Goal: Navigation & Orientation: Find specific page/section

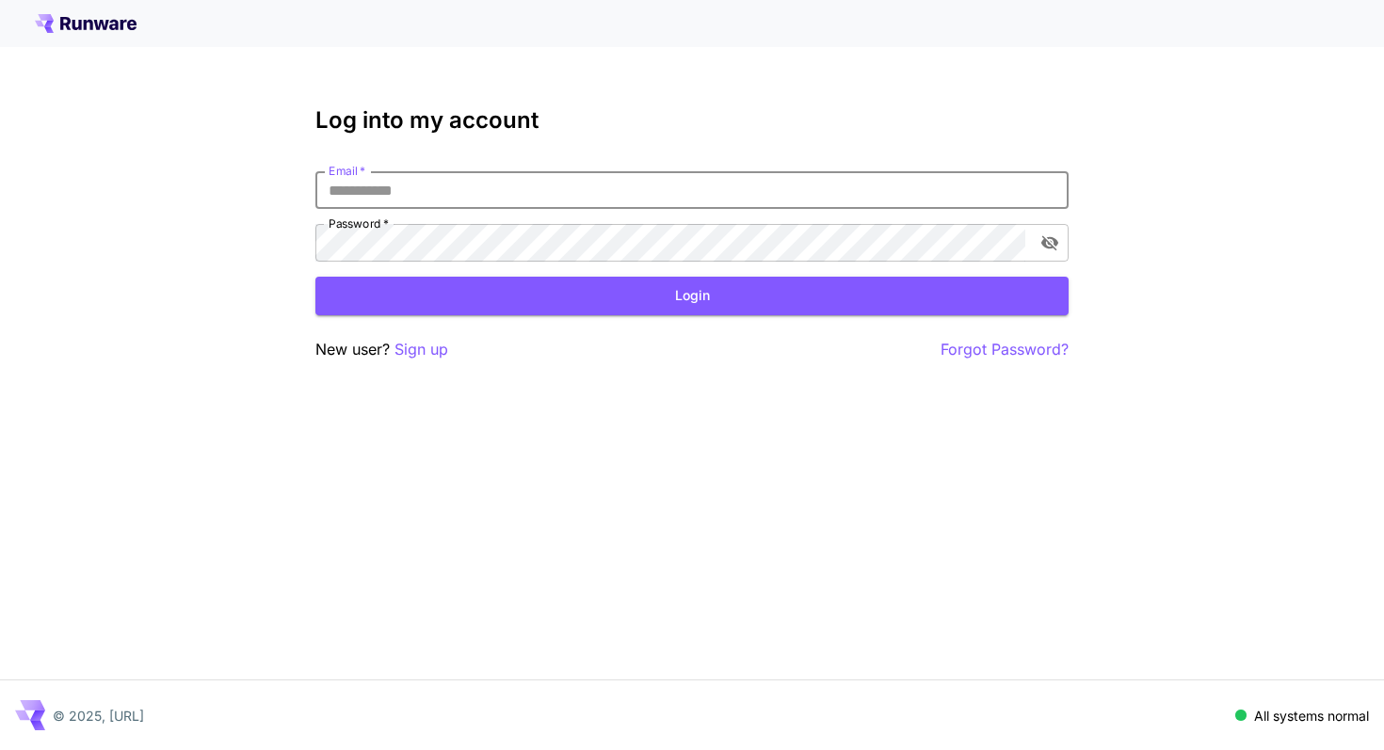
click at [542, 190] on input "Email   *" at bounding box center [691, 190] width 753 height 38
type input "**********"
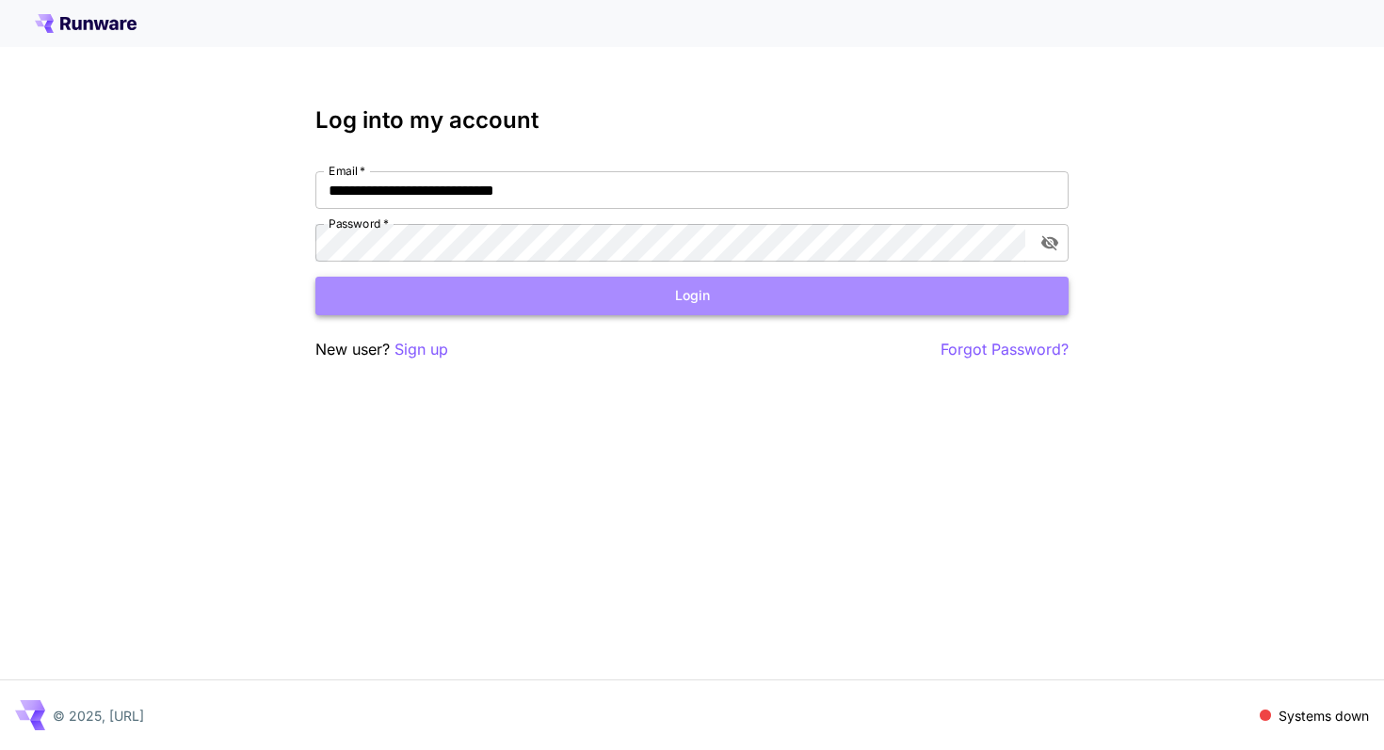
click at [639, 295] on button "Login" at bounding box center [691, 296] width 753 height 39
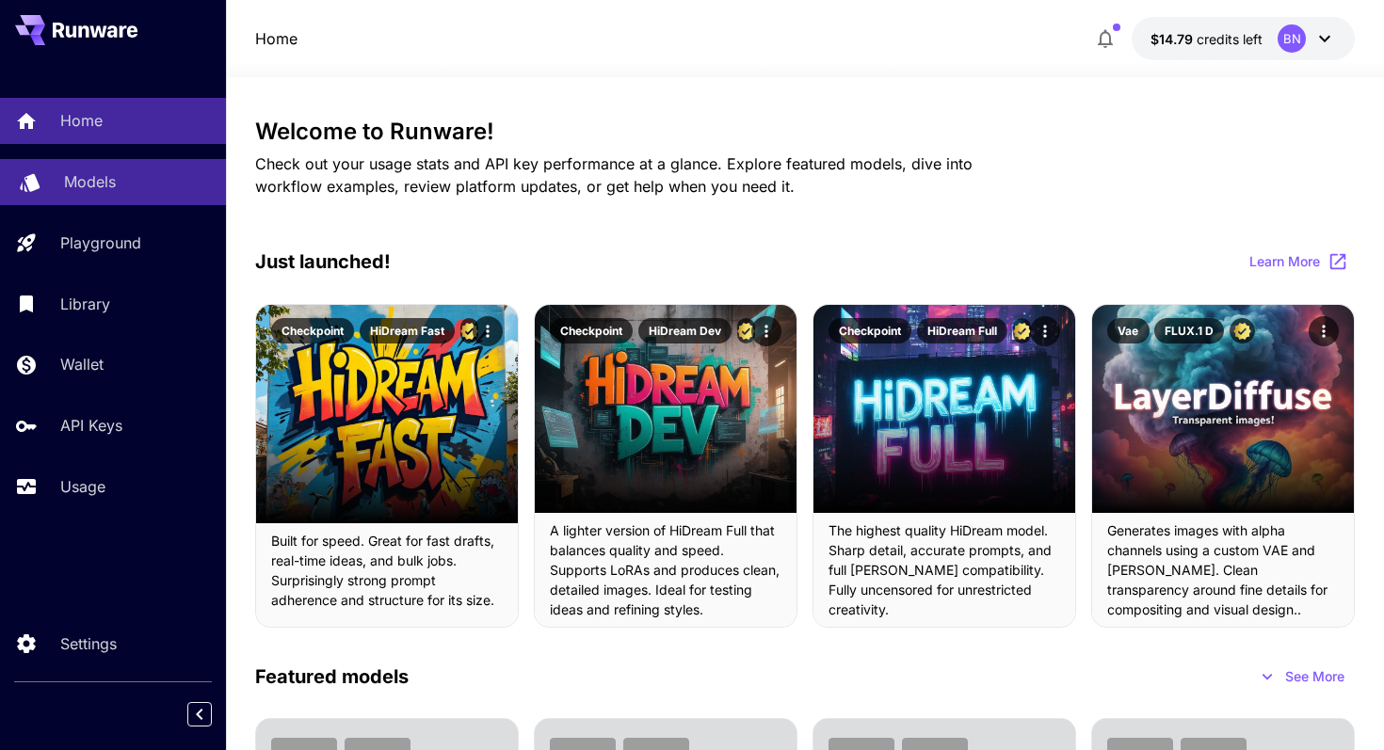
click at [111, 183] on p "Models" at bounding box center [90, 181] width 52 height 23
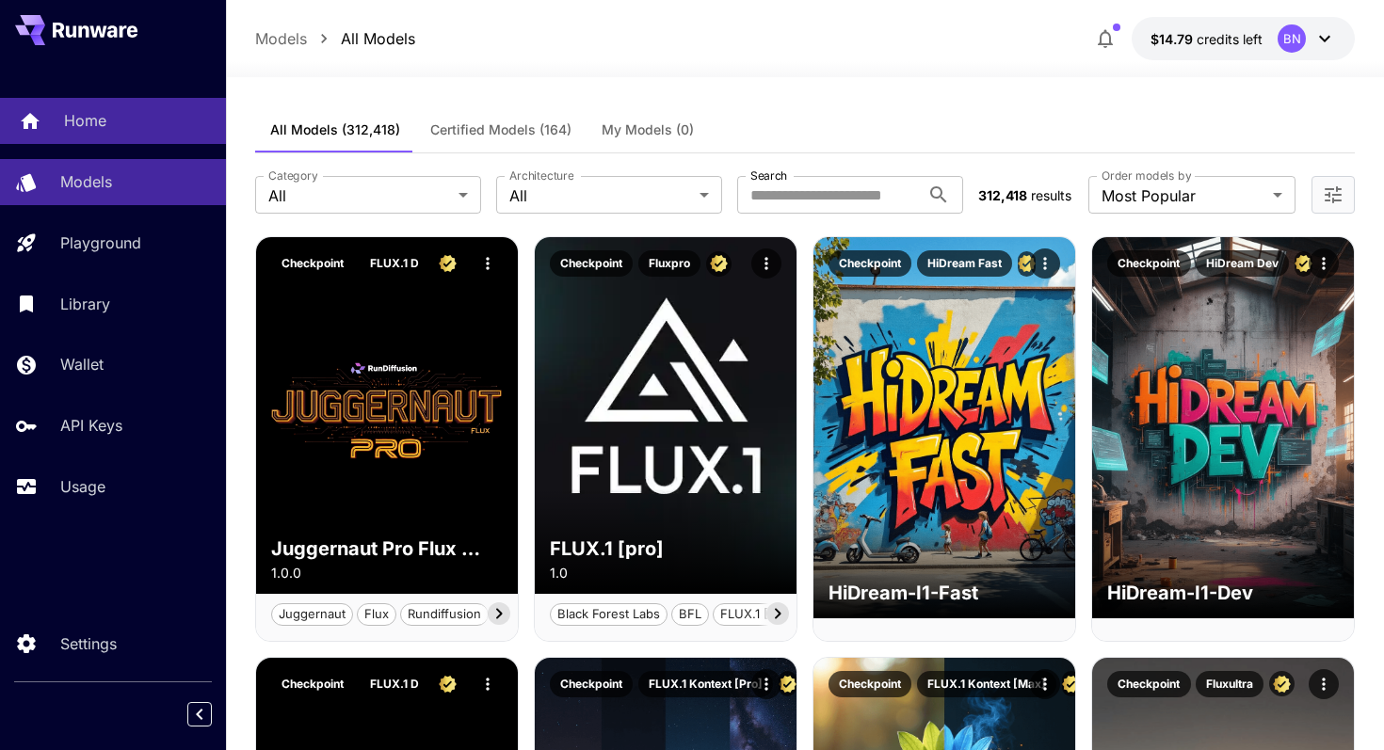
click at [94, 111] on p "Home" at bounding box center [85, 120] width 42 height 23
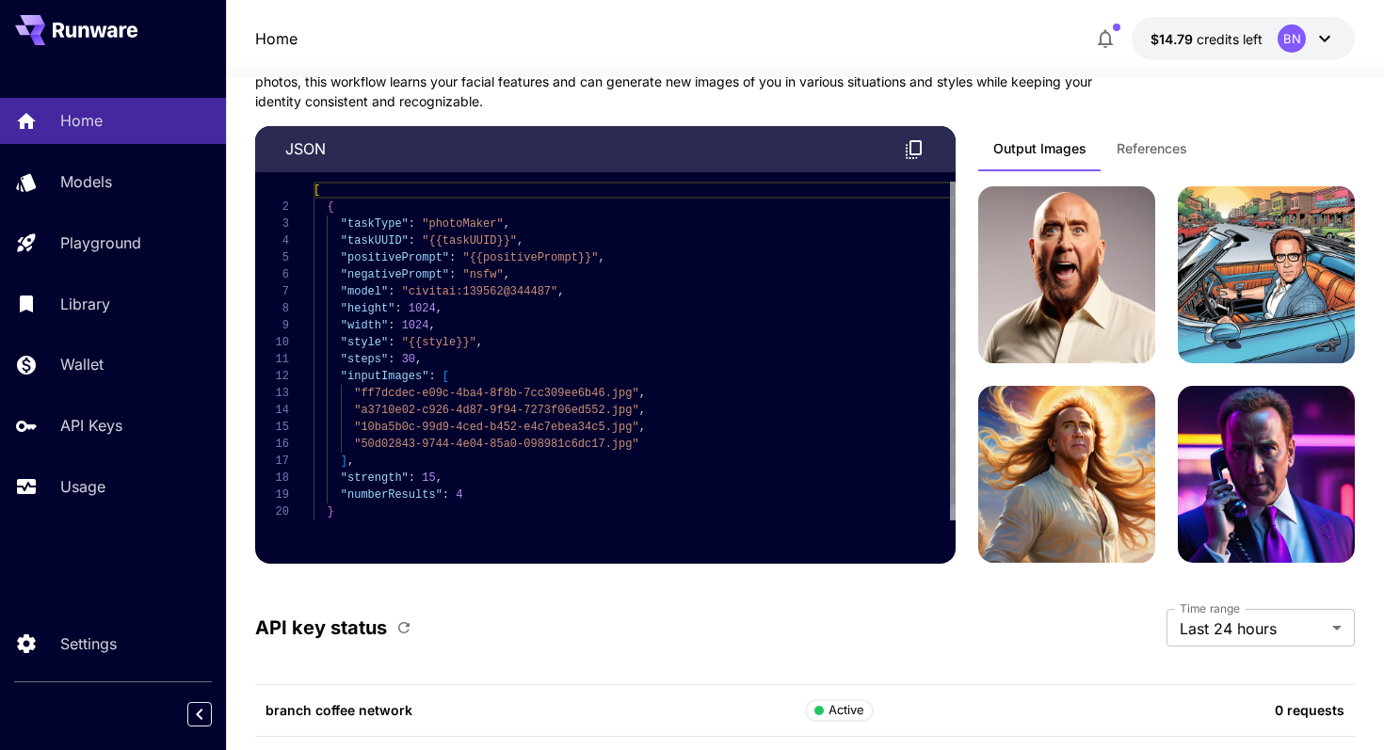
scroll to position [1538, 0]
